Goal: Find specific page/section: Find specific page/section

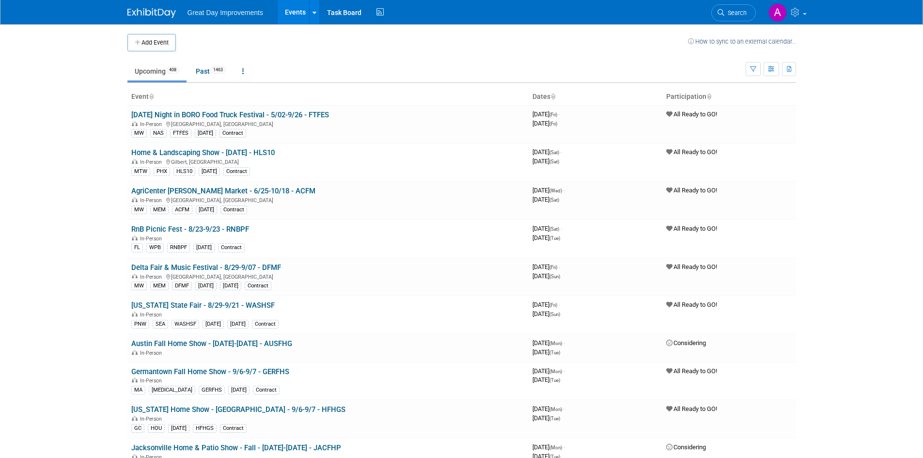
drag, startPoint x: 752, startPoint y: 70, endPoint x: 753, endPoint y: 96, distance: 26.2
click at [752, 70] on icon "button" at bounding box center [753, 69] width 6 height 6
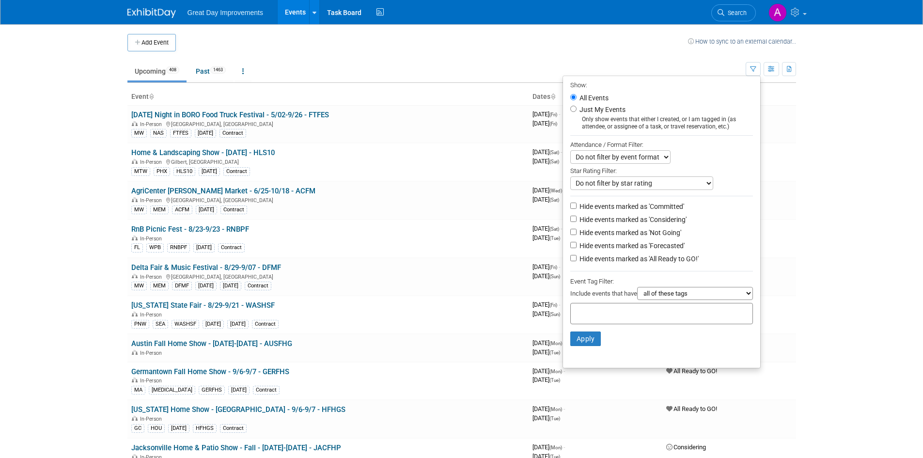
click at [661, 309] on div at bounding box center [661, 313] width 183 height 21
click at [650, 318] on div at bounding box center [661, 313] width 183 height 21
click at [648, 303] on div "Include events that have all of these tags any one of these tags only and exact…" at bounding box center [661, 295] width 183 height 16
click at [626, 315] on input "text" at bounding box center [614, 312] width 78 height 10
click at [611, 317] on input "text" at bounding box center [614, 312] width 78 height 10
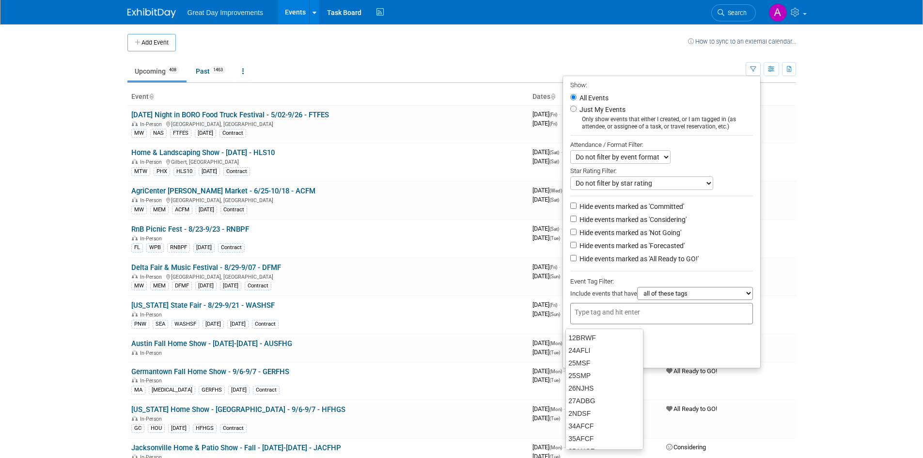
click at [591, 315] on input "text" at bounding box center [614, 312] width 78 height 10
type input "SE"
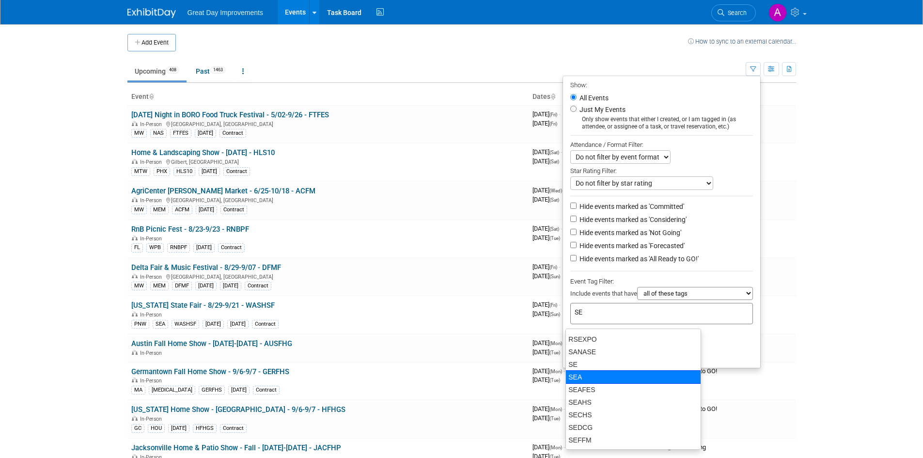
scroll to position [339, 0]
click at [598, 365] on div "SE" at bounding box center [633, 364] width 136 height 14
type input "SE"
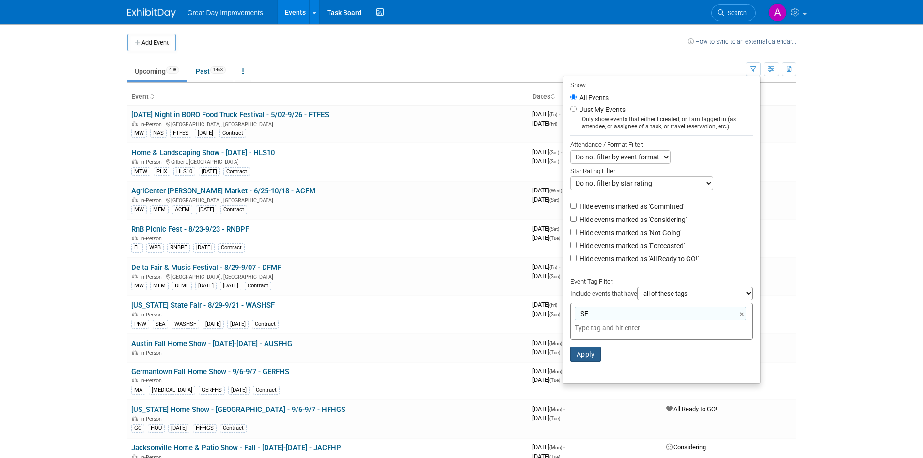
click at [591, 358] on button "Apply" at bounding box center [585, 354] width 31 height 15
